Goal: Information Seeking & Learning: Check status

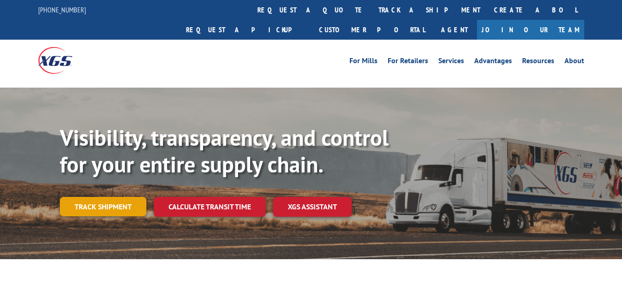
click at [101, 197] on link "Track shipment" at bounding box center [103, 206] width 87 height 19
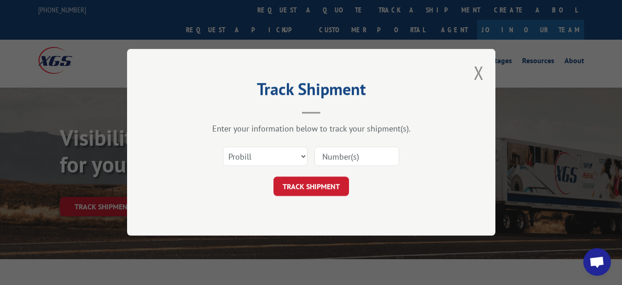
click at [333, 166] on div at bounding box center [356, 156] width 85 height 21
drag, startPoint x: 336, startPoint y: 160, endPoint x: 336, endPoint y: 168, distance: 8.3
click at [336, 160] on input at bounding box center [356, 156] width 85 height 19
paste input "17501794"
type input "17501794"
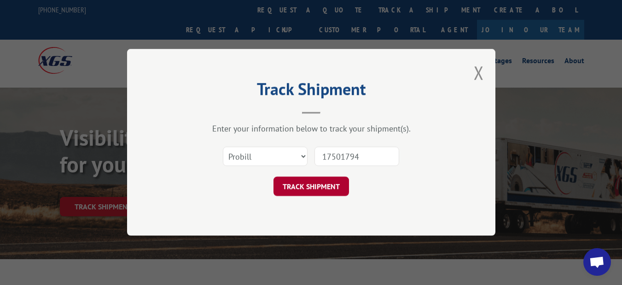
click at [322, 186] on button "TRACK SHIPMENT" at bounding box center [311, 186] width 76 height 19
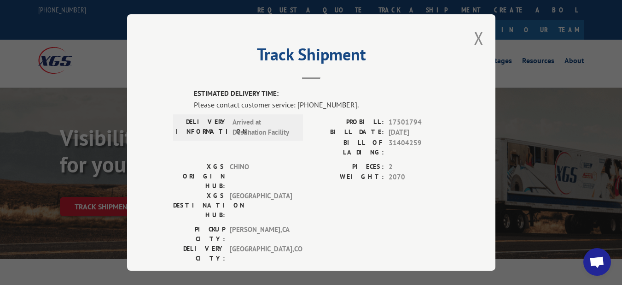
click at [95, 170] on div "Track Shipment ESTIMATED DELIVERY TIME: Please contact customer service: [PHONE…" at bounding box center [311, 142] width 622 height 285
click at [114, 186] on div "Track Shipment ESTIMATED DELIVERY TIME: Please contact customer service: [PHONE…" at bounding box center [311, 142] width 622 height 285
click at [481, 38] on div "Track Shipment ESTIMATED DELIVERY TIME: Please contact customer service: [PHONE…" at bounding box center [311, 142] width 368 height 256
click at [478, 38] on button "Close modal" at bounding box center [479, 38] width 10 height 24
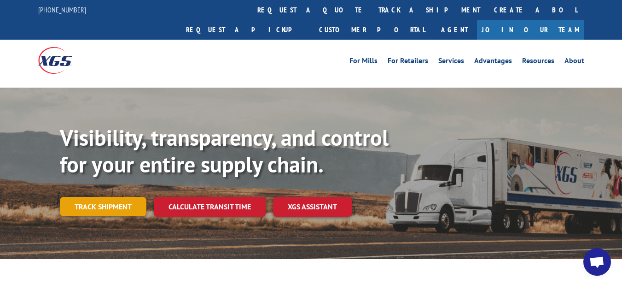
click at [101, 197] on link "Track shipment" at bounding box center [103, 206] width 87 height 19
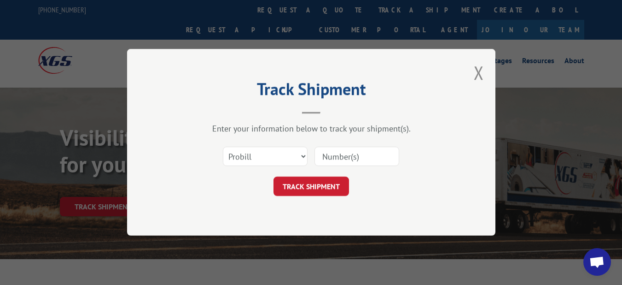
click at [334, 150] on input at bounding box center [356, 156] width 85 height 19
paste input "17501850"
type input "17501850"
click at [328, 184] on button "TRACK SHIPMENT" at bounding box center [311, 186] width 76 height 19
